Goal: Find specific page/section: Find specific page/section

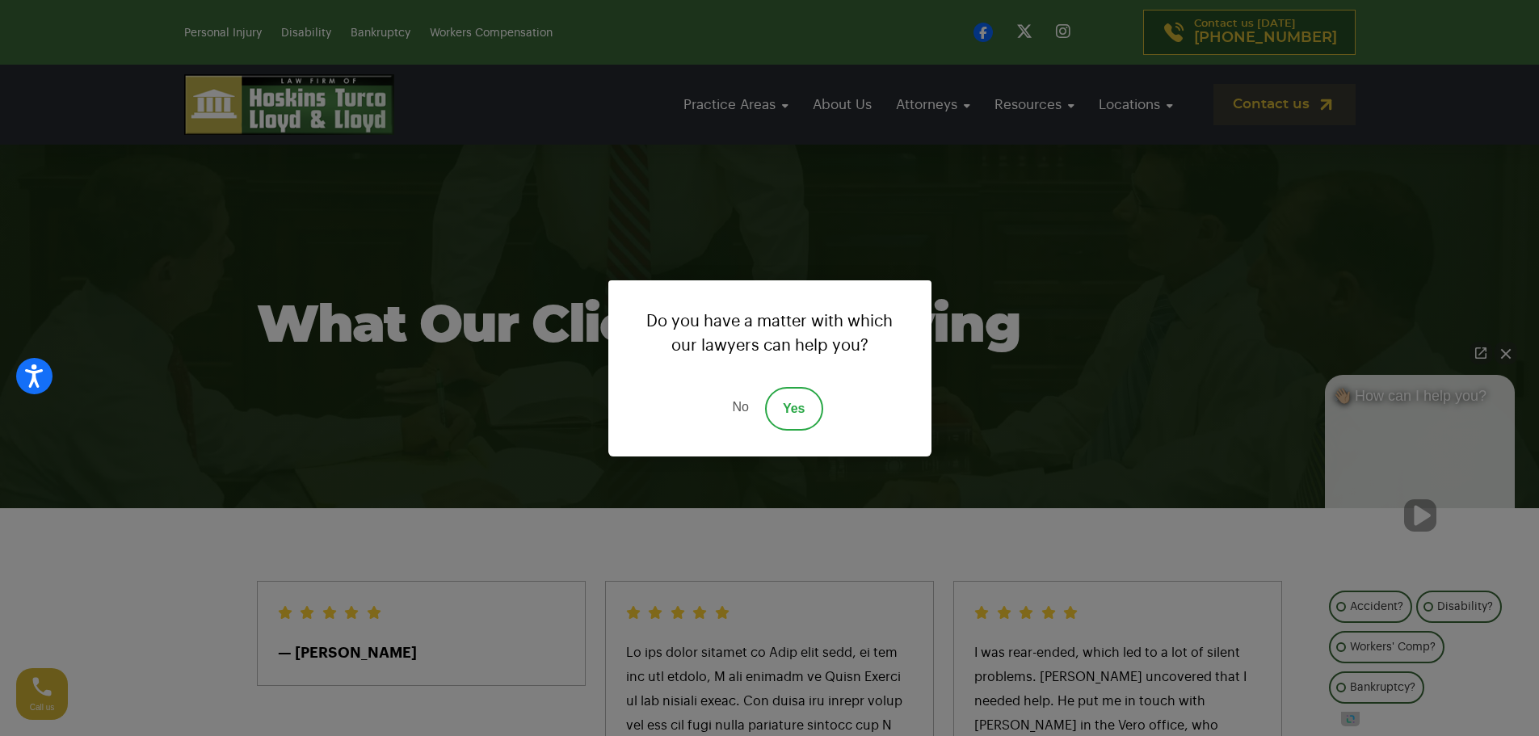
click at [733, 399] on link "No" at bounding box center [740, 409] width 48 height 44
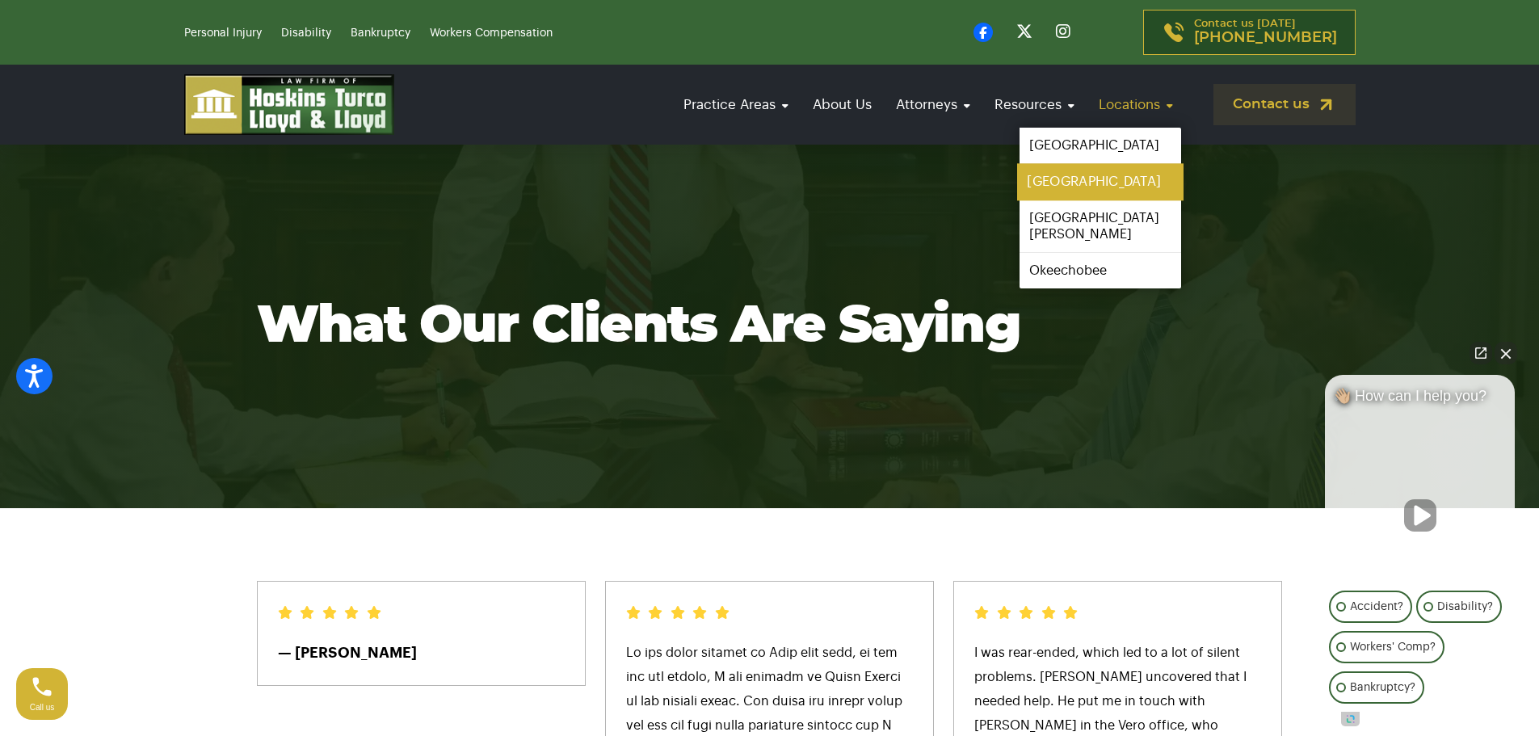
click at [1069, 176] on link "[GEOGRAPHIC_DATA]" at bounding box center [1100, 182] width 166 height 36
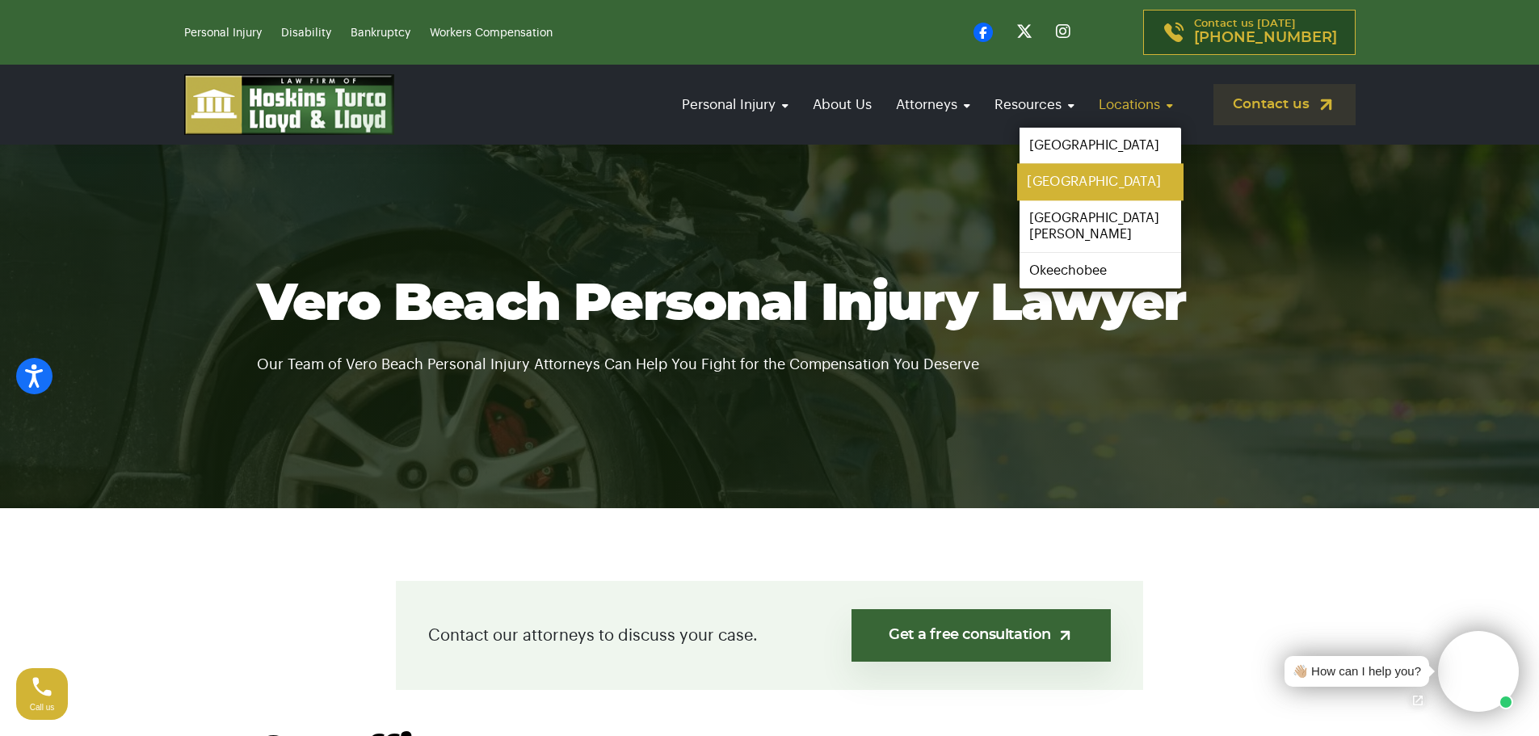
click at [1070, 178] on link "[GEOGRAPHIC_DATA]" at bounding box center [1100, 182] width 166 height 36
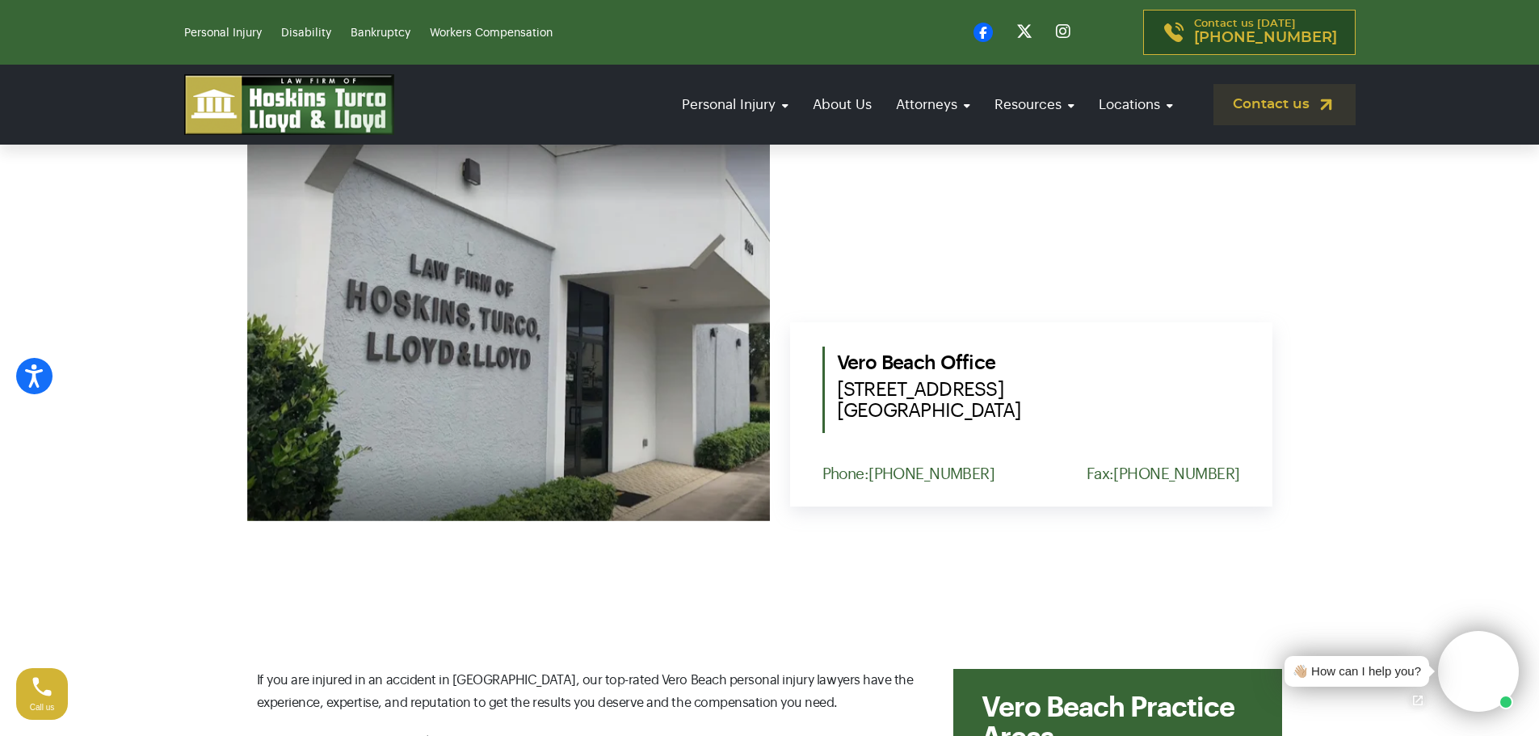
scroll to position [658, 0]
